Goal: Information Seeking & Learning: Learn about a topic

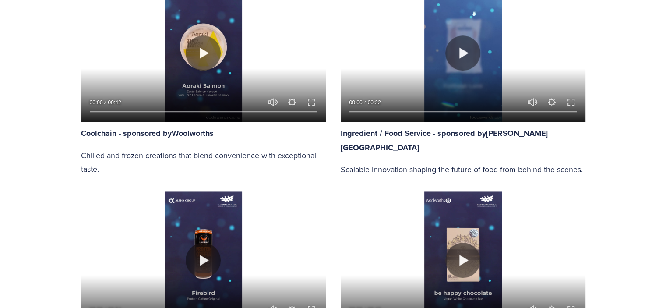
scroll to position [283, 0]
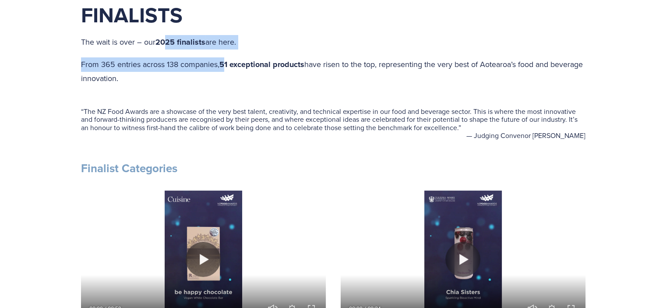
drag, startPoint x: 169, startPoint y: 42, endPoint x: 225, endPoint y: 66, distance: 61.1
click at [225, 66] on div "Meet the 2025 New Zealand Food Awards Finalists The wait is over – our 2025 fin…" at bounding box center [333, 30] width 504 height 110
click at [225, 66] on strong "51 exceptional products" at bounding box center [261, 64] width 85 height 11
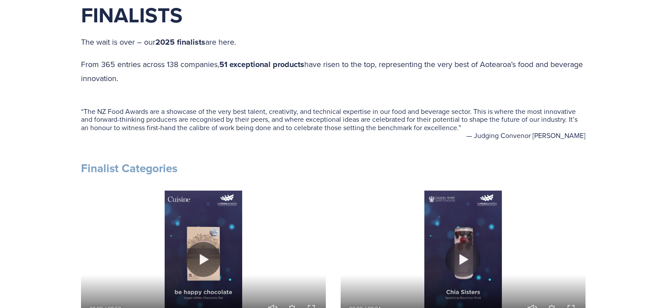
drag, startPoint x: 250, startPoint y: 71, endPoint x: 309, endPoint y: 72, distance: 58.7
click at [309, 72] on p "From 365 entries across 138 companies, 51 exceptional products have risen to th…" at bounding box center [333, 71] width 504 height 28
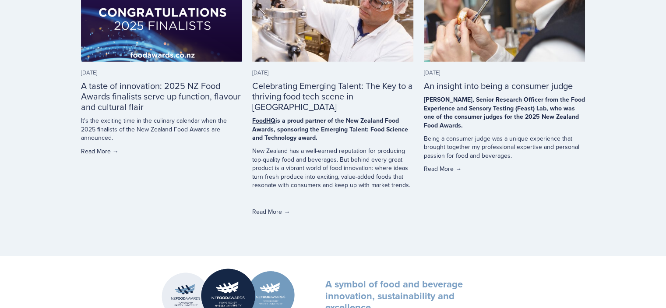
scroll to position [2454, 0]
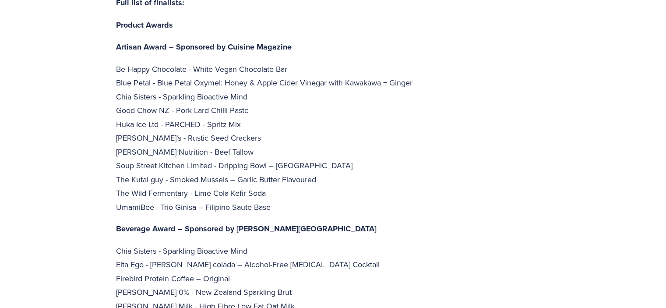
scroll to position [1964, 0]
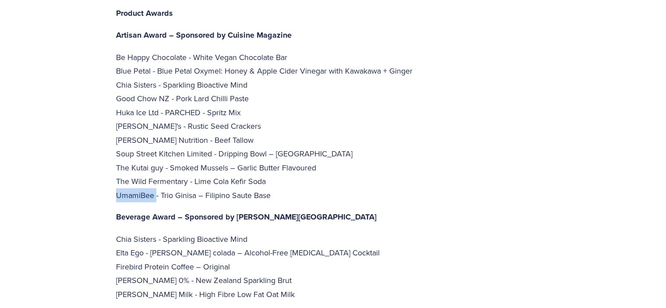
drag, startPoint x: 156, startPoint y: 154, endPoint x: 96, endPoint y: 150, distance: 60.1
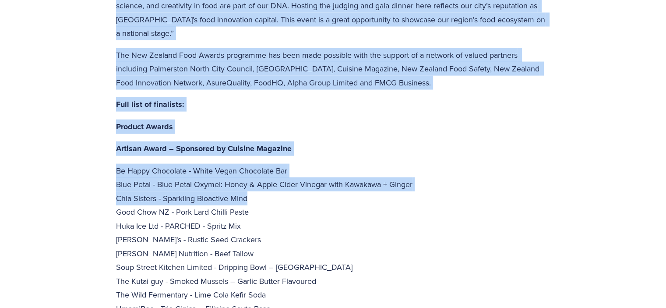
drag, startPoint x: 285, startPoint y: 157, endPoint x: -14, endPoint y: -27, distance: 351.4
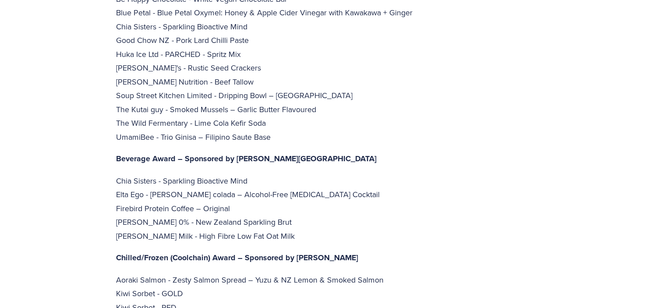
scroll to position [1998, 0]
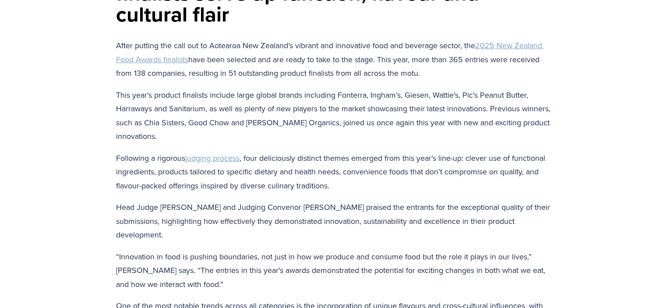
scroll to position [185, 0]
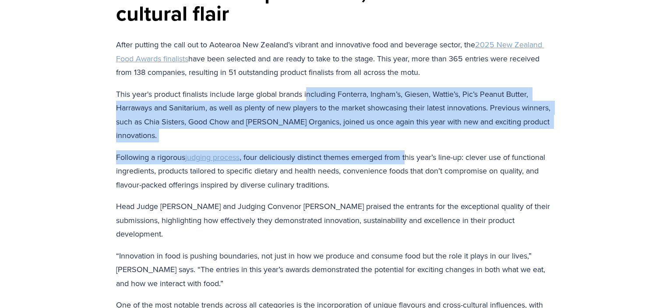
drag, startPoint x: 309, startPoint y: 92, endPoint x: 408, endPoint y: 144, distance: 111.8
click at [408, 144] on div "After putting the call out to [GEOGRAPHIC_DATA] New Zealand’s vibrant and innov…" at bounding box center [333, 199] width 434 height 323
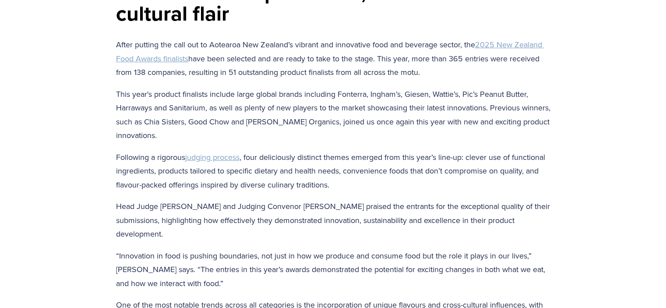
click at [499, 153] on p "Following a rigorous judging process , four deliciously distinct themes emerged…" at bounding box center [333, 171] width 434 height 42
drag, startPoint x: 499, startPoint y: 153, endPoint x: 495, endPoint y: 139, distance: 14.7
click at [495, 139] on div "After putting the call out to Aotearoa New Zealand’s vibrant and innovative foo…" at bounding box center [333, 199] width 434 height 323
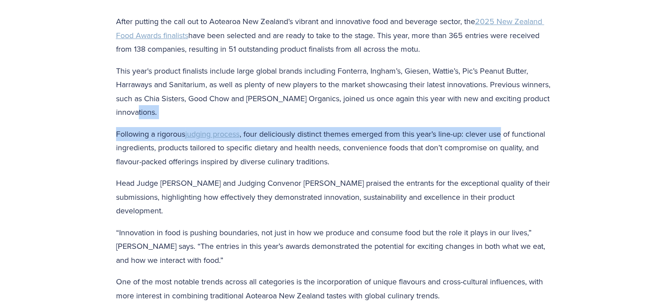
scroll to position [210, 0]
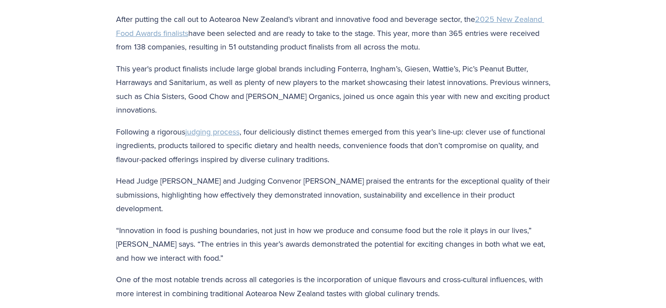
click at [432, 159] on p "Following a rigorous judging process , four deliciously distinct themes emerged…" at bounding box center [333, 146] width 434 height 42
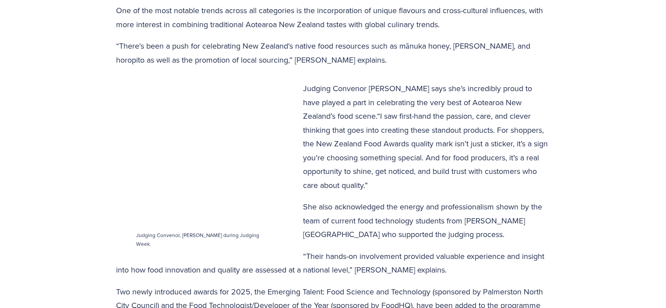
scroll to position [478, 0]
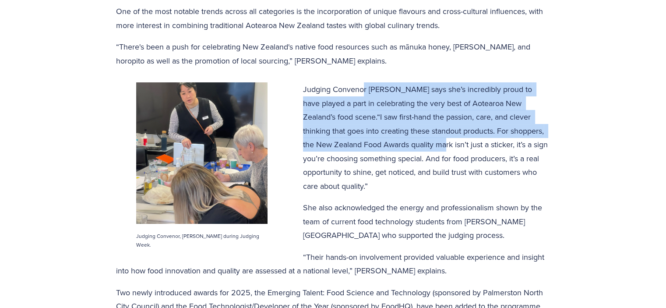
drag, startPoint x: 362, startPoint y: 84, endPoint x: 430, endPoint y: 143, distance: 89.4
click at [430, 143] on p "Judging Convenor Nikki Middleditch says she’s incredibly proud to have played a…" at bounding box center [333, 137] width 434 height 110
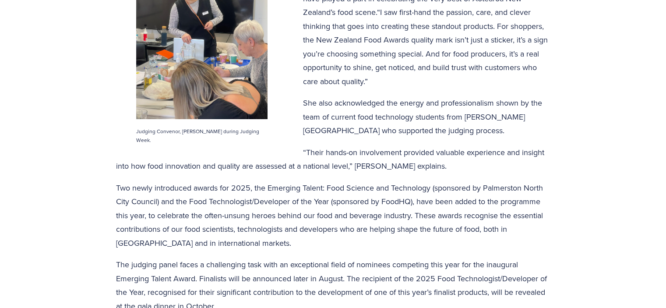
scroll to position [582, 0]
click at [430, 143] on div "Judging Convenor Nikki Middleditch says she’s incredibly proud to have played a…" at bounding box center [333, 184] width 434 height 412
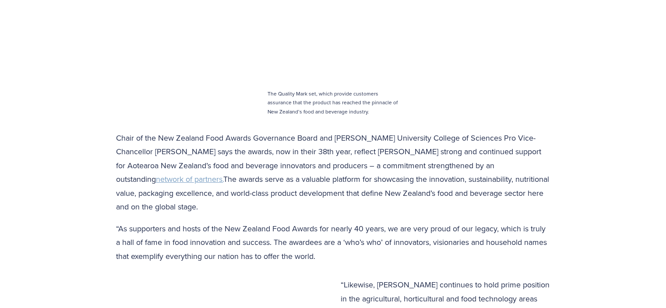
scroll to position [1036, 0]
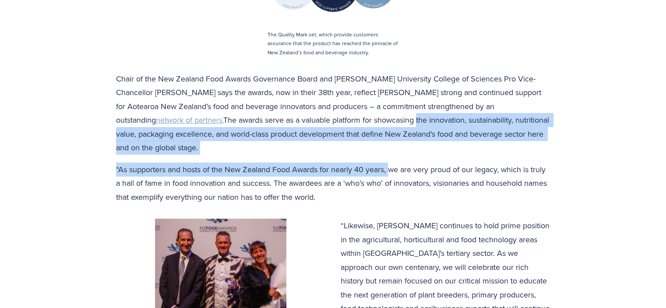
drag, startPoint x: 307, startPoint y: 126, endPoint x: 388, endPoint y: 149, distance: 84.2
click at [388, 149] on div "Chair of the New Zealand Food Awards Governance Board and Massey University Col…" at bounding box center [333, 138] width 434 height 132
click at [388, 162] on p "“As supporters and hosts of the New Zealand Food Awards for nearly 40 years, we…" at bounding box center [333, 183] width 434 height 42
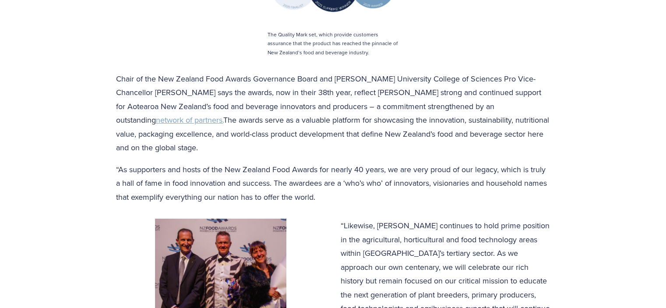
click at [407, 225] on p "“Likewise, Massey continues to hold prime position in the agricultural, horticu…" at bounding box center [333, 280] width 434 height 124
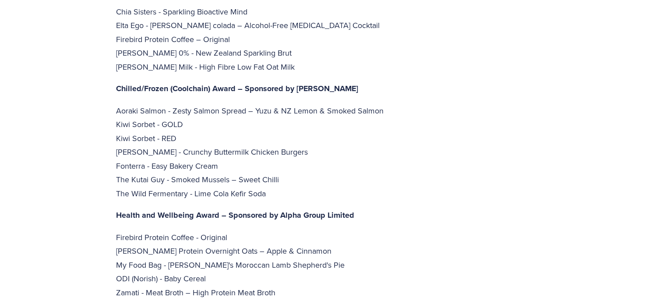
scroll to position [2191, 0]
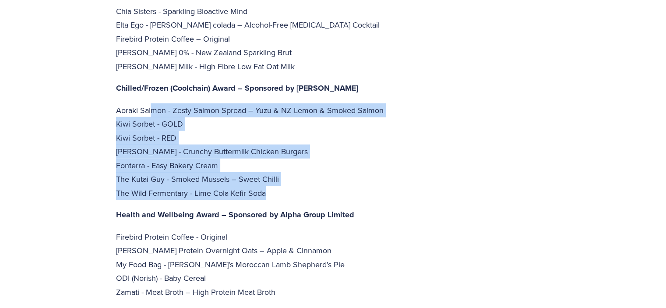
drag, startPoint x: 153, startPoint y: 72, endPoint x: 330, endPoint y: 152, distance: 194.3
click at [330, 152] on p "Aoraki Salmon - Zesty Salmon Spread – Yuzu & NZ Lemon & Smoked Salmon Kiwi Sorb…" at bounding box center [333, 151] width 434 height 97
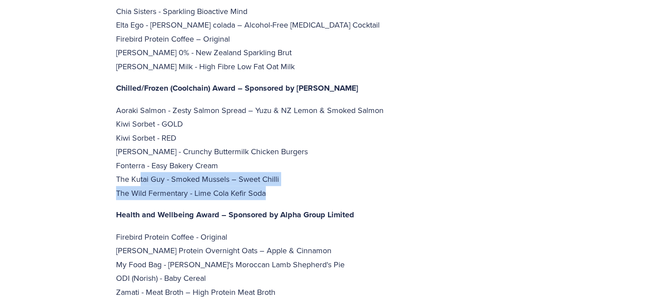
drag, startPoint x: 138, startPoint y: 137, endPoint x: 319, endPoint y: 148, distance: 181.9
click at [319, 148] on p "Aoraki Salmon - Zesty Salmon Spread – Yuzu & NZ Lemon & Smoked Salmon Kiwi Sorb…" at bounding box center [333, 151] width 434 height 97
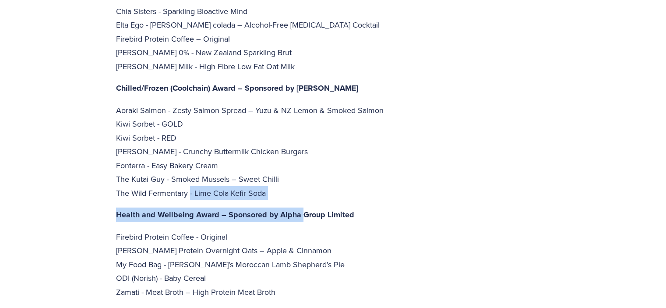
drag, startPoint x: 189, startPoint y: 153, endPoint x: 299, endPoint y: 162, distance: 110.2
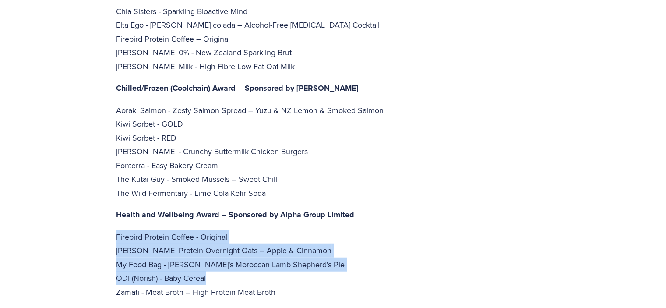
drag, startPoint x: 114, startPoint y: 196, endPoint x: 321, endPoint y: 241, distance: 211.9
click at [321, 241] on p "Firebird Protein Coffee - Original Fuller - Fuller Protein Overnight Oats – App…" at bounding box center [333, 264] width 434 height 69
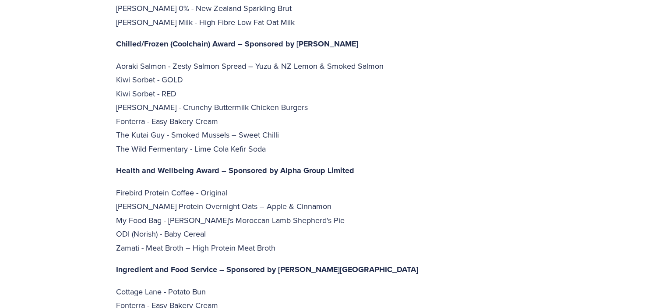
scroll to position [2235, 0]
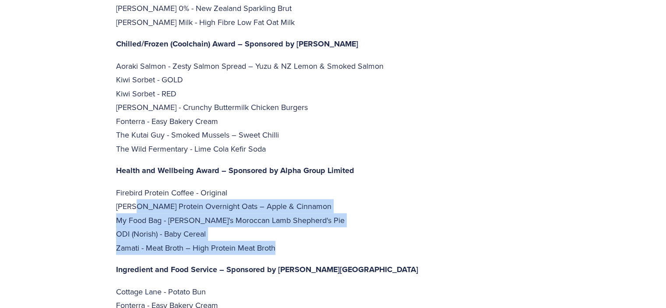
drag, startPoint x: 131, startPoint y: 161, endPoint x: 320, endPoint y: 207, distance: 194.6
click at [320, 207] on p "Firebird Protein Coffee - Original Fuller - Fuller Protein Overnight Oats – App…" at bounding box center [333, 220] width 434 height 69
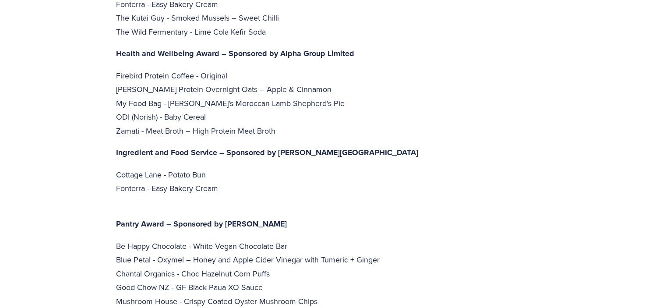
scroll to position [2351, 0]
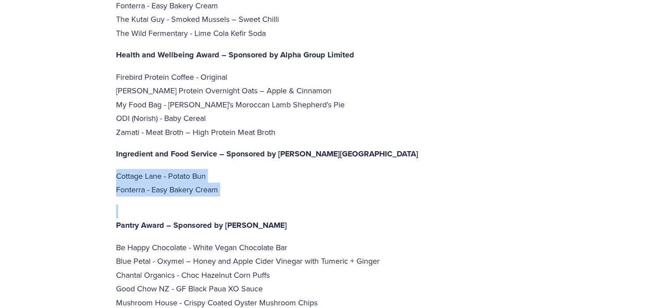
drag, startPoint x: 113, startPoint y: 135, endPoint x: 227, endPoint y: 156, distance: 115.6
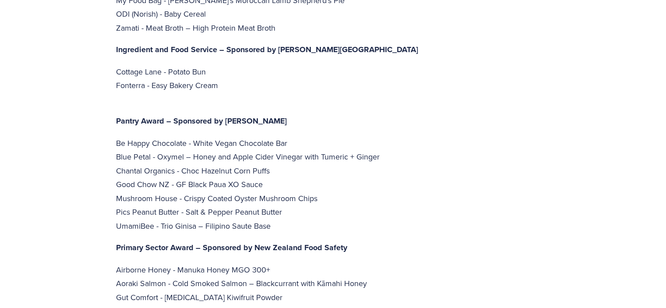
scroll to position [2456, 0]
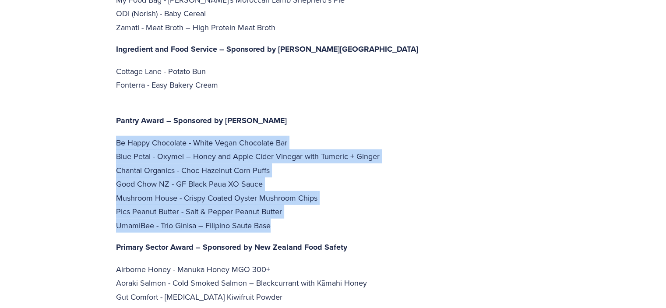
drag, startPoint x: 112, startPoint y: 103, endPoint x: 372, endPoint y: 185, distance: 272.2
click at [372, 185] on p "Be Happy Chocolate - White Vegan Chocolate Bar Blue Petal - Oxymel – Honey and …" at bounding box center [333, 184] width 434 height 97
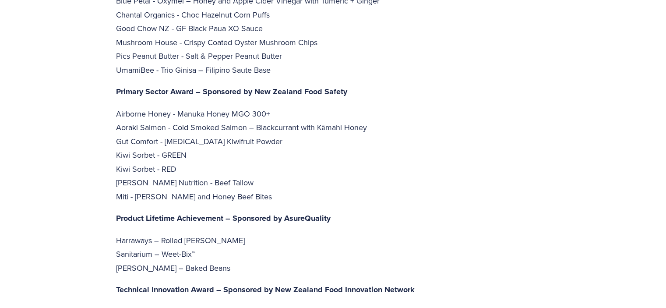
scroll to position [2696, 0]
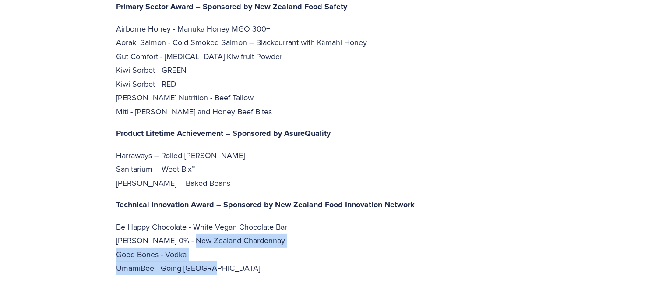
drag, startPoint x: 188, startPoint y: 196, endPoint x: 279, endPoint y: 222, distance: 94.7
click at [279, 222] on p "Be Happy Chocolate - White Vegan Chocolate Bar Giesen 0% - New Zealand Chardonn…" at bounding box center [333, 254] width 434 height 69
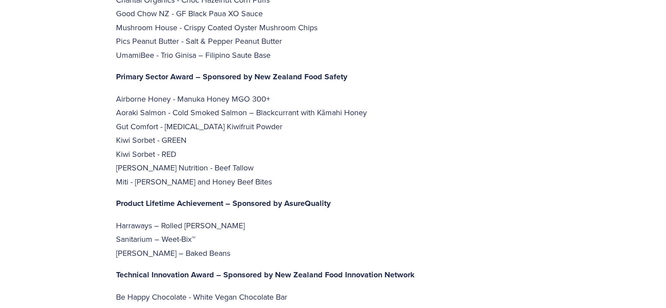
scroll to position [2626, 0]
